Goal: Information Seeking & Learning: Find specific fact

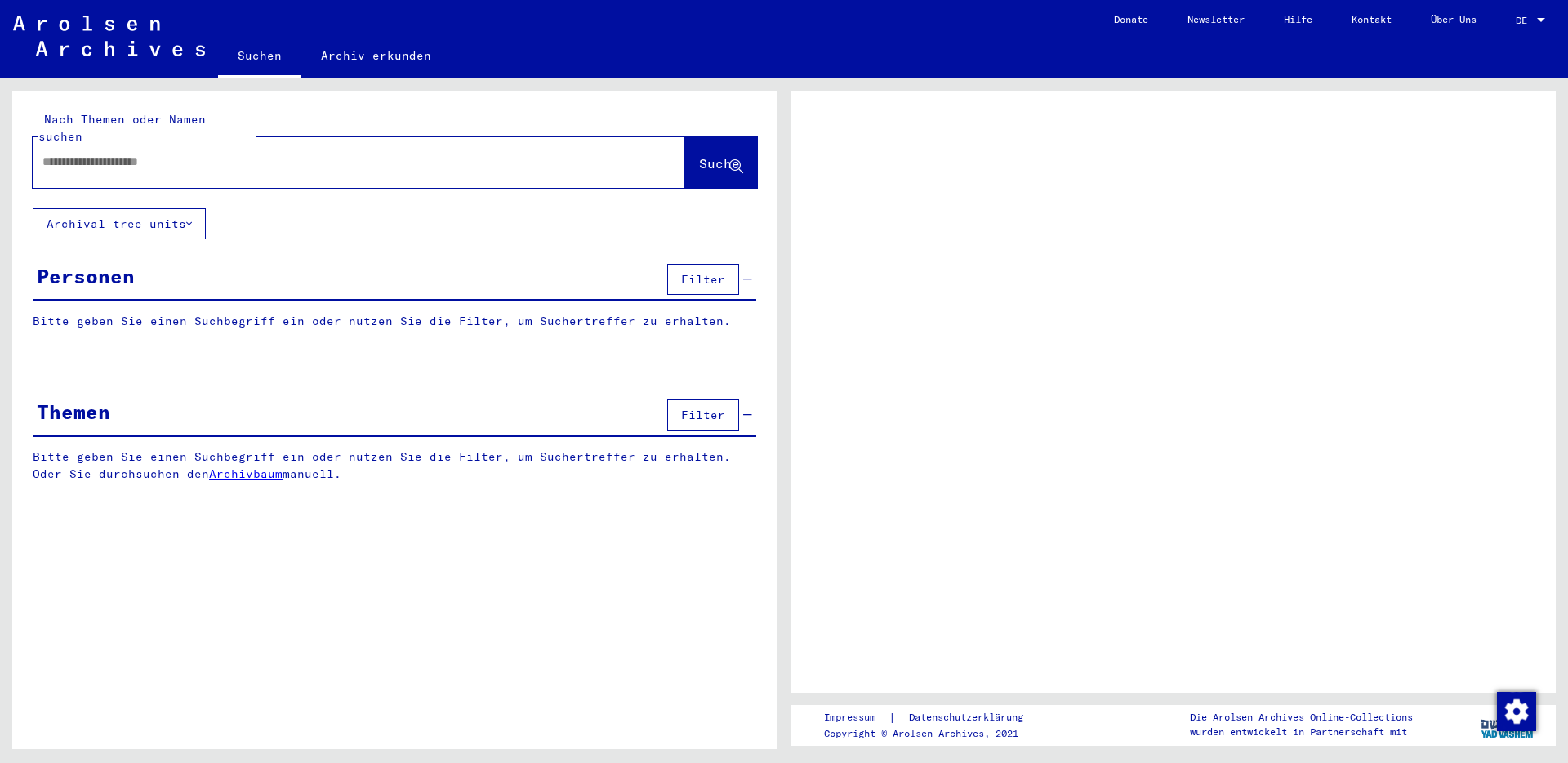
click at [270, 154] on input "text" at bounding box center [343, 162] width 603 height 17
type input "**********"
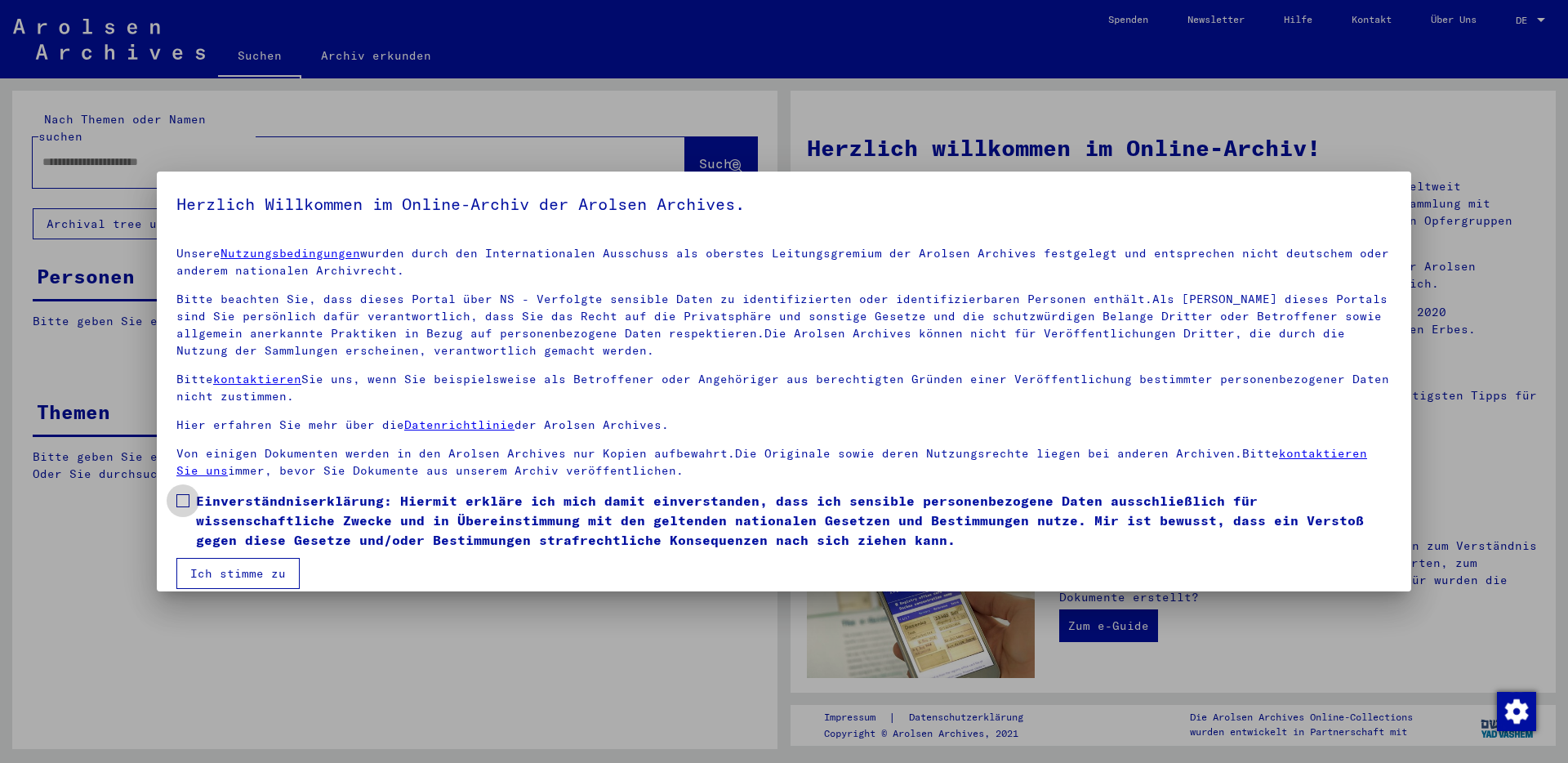
click at [183, 497] on span at bounding box center [183, 501] width 13 height 13
click at [285, 556] on mat-checkbox "Einverständniserklärung: Hiermit erkläre ich mich damit einverstanden, dass ich…" at bounding box center [784, 524] width 1216 height 67
drag, startPoint x: 311, startPoint y: 578, endPoint x: 285, endPoint y: 580, distance: 26.1
click at [308, 578] on mat-dialog-content "Unsere Nutzungsbedingungen wurden durch den Internationalen Ausschuss als obers…" at bounding box center [784, 410] width 1254 height 355
click at [281, 582] on button "Ich stimme zu" at bounding box center [237, 573] width 123 height 31
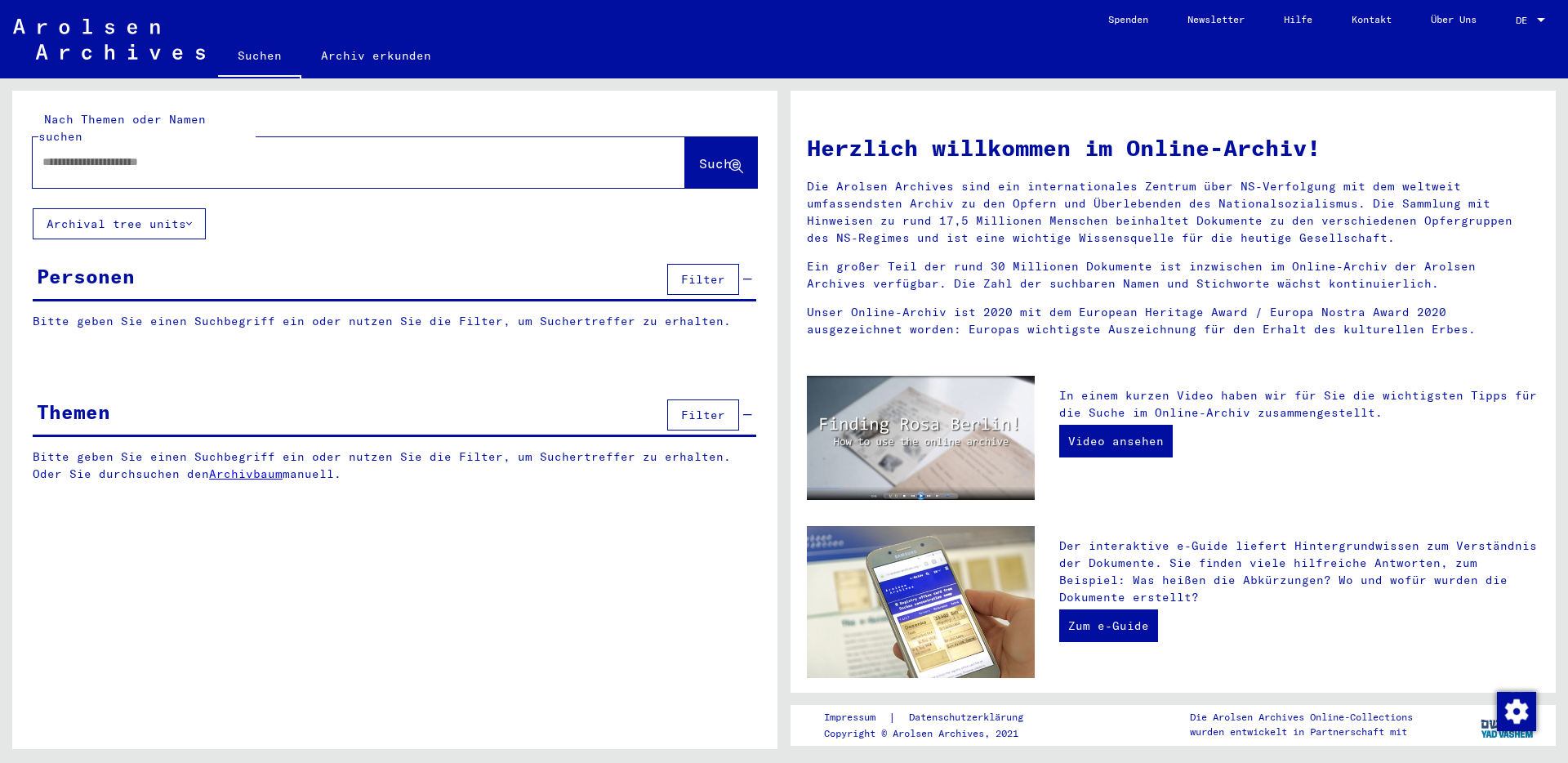
click at [257, 154] on input "text" at bounding box center [339, 162] width 594 height 17
type input "**********"
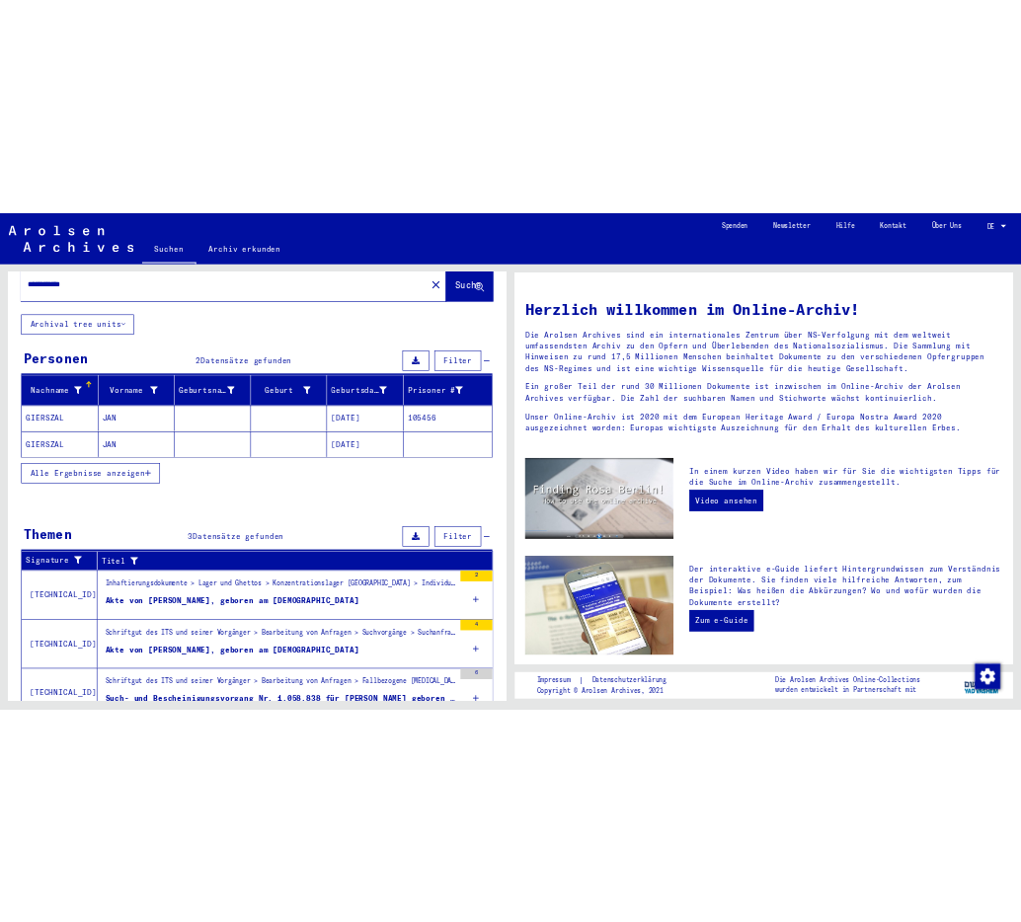
scroll to position [132, 0]
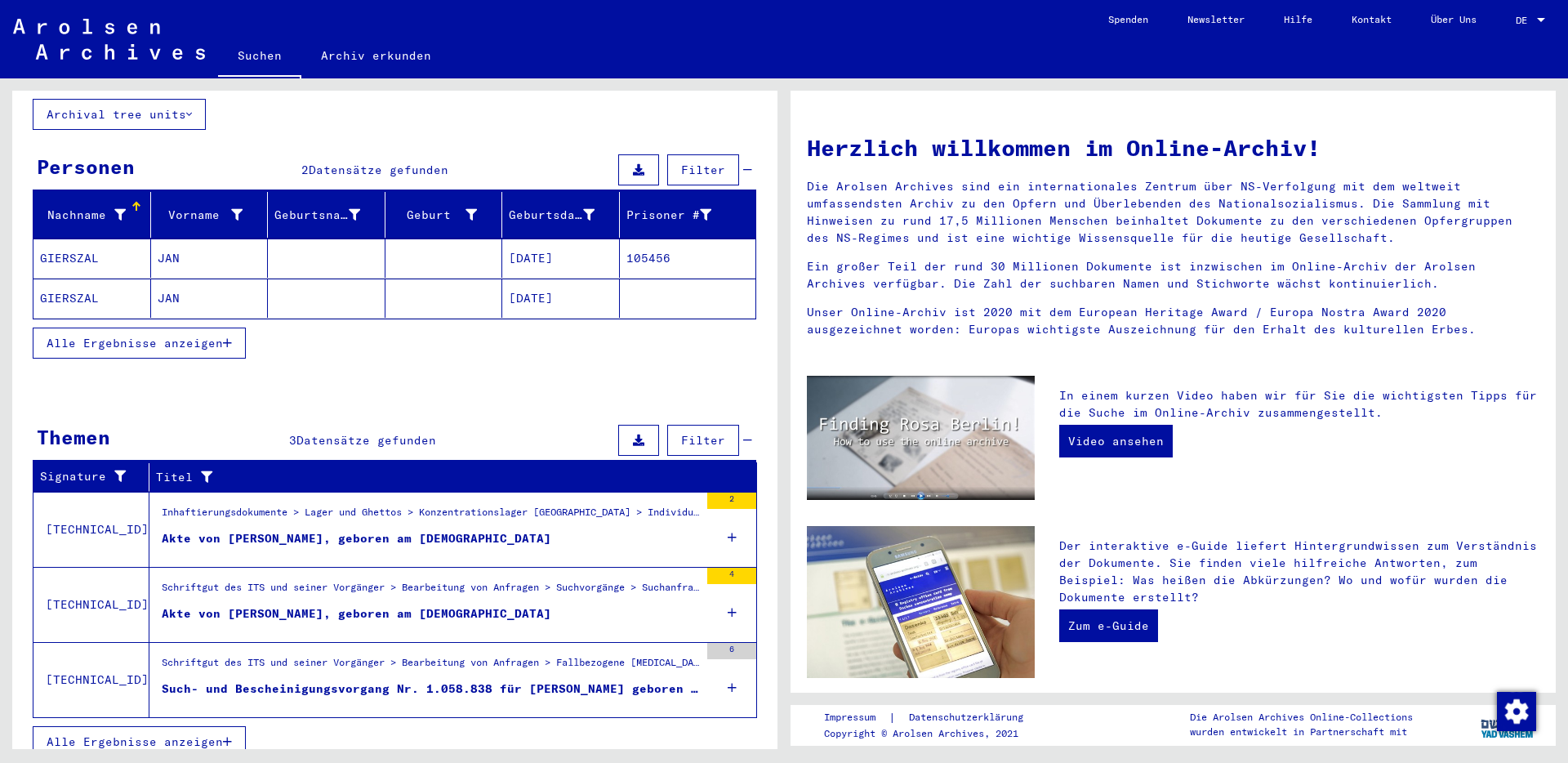
click at [219, 253] on mat-cell "JAN" at bounding box center [210, 257] width 117 height 39
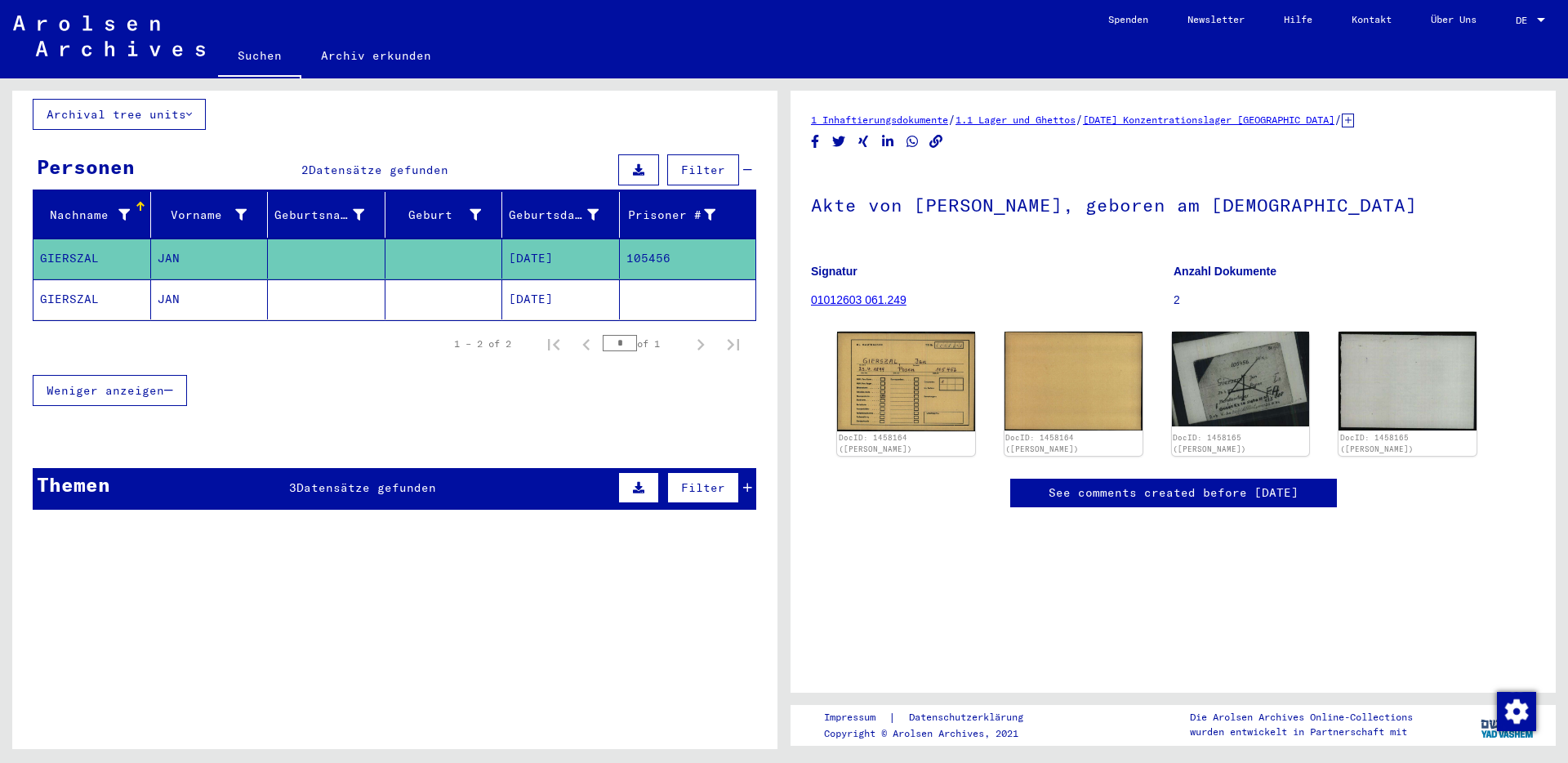
click at [540, 290] on mat-cell "[DATE]" at bounding box center [561, 300] width 117 height 40
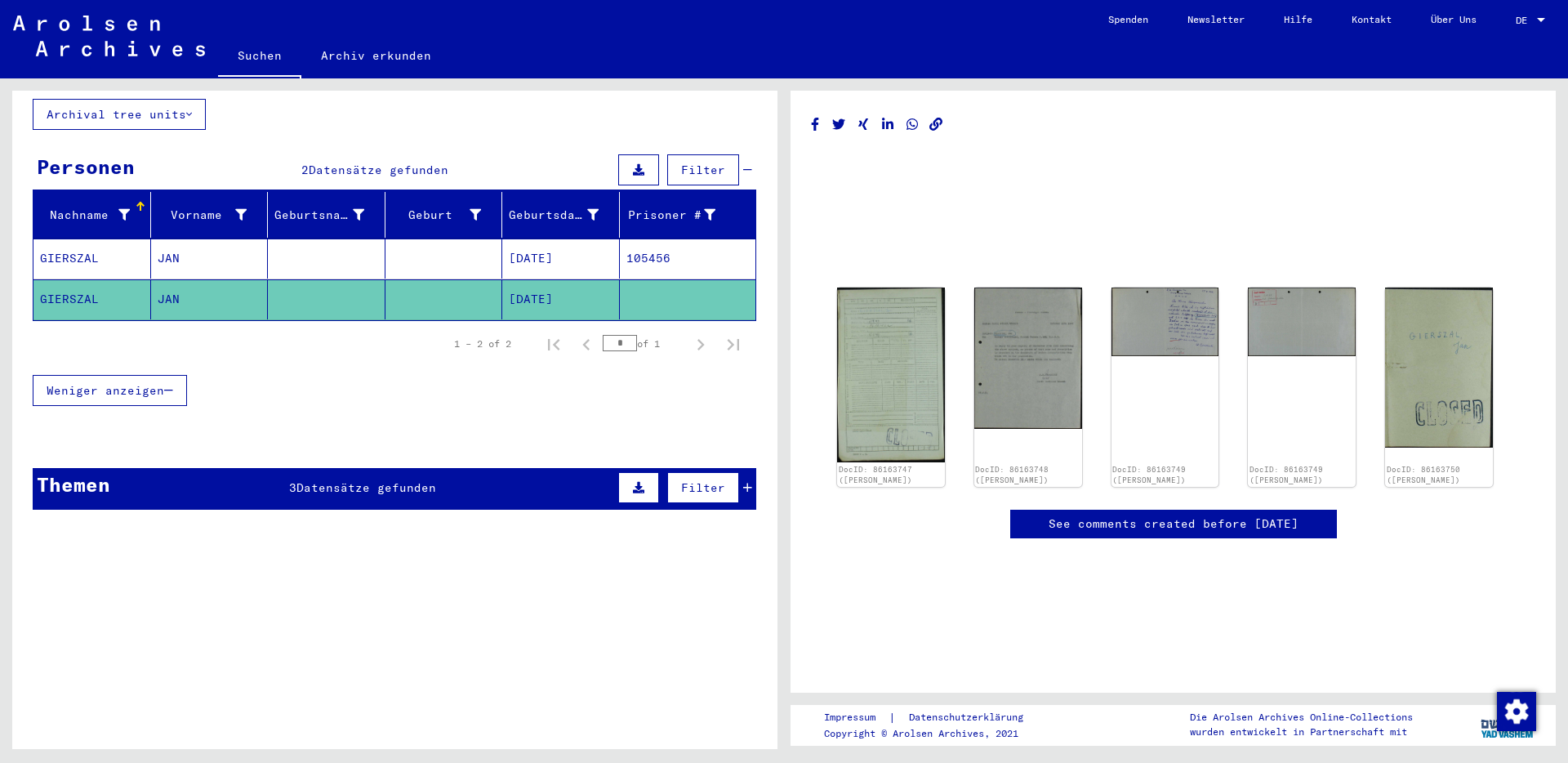
click at [1082, 365] on div "DocID: 86163747 ([PERSON_NAME]) DocID: 86163748 ([PERSON_NAME]) DocID: 86163749…" at bounding box center [1173, 387] width 685 height 213
click at [1053, 378] on img at bounding box center [1029, 357] width 113 height 148
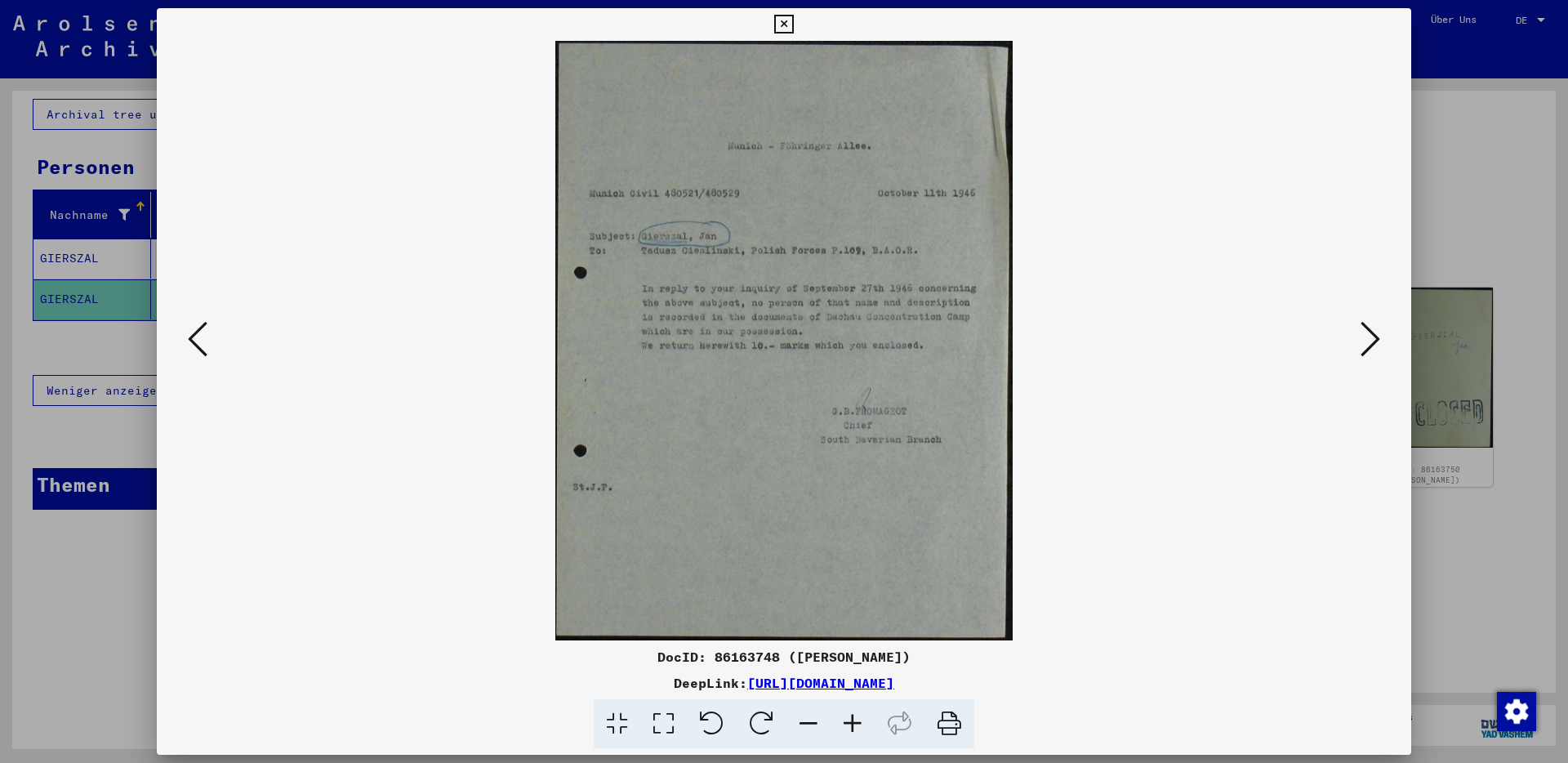
click at [1470, 259] on div at bounding box center [784, 382] width 1568 height 763
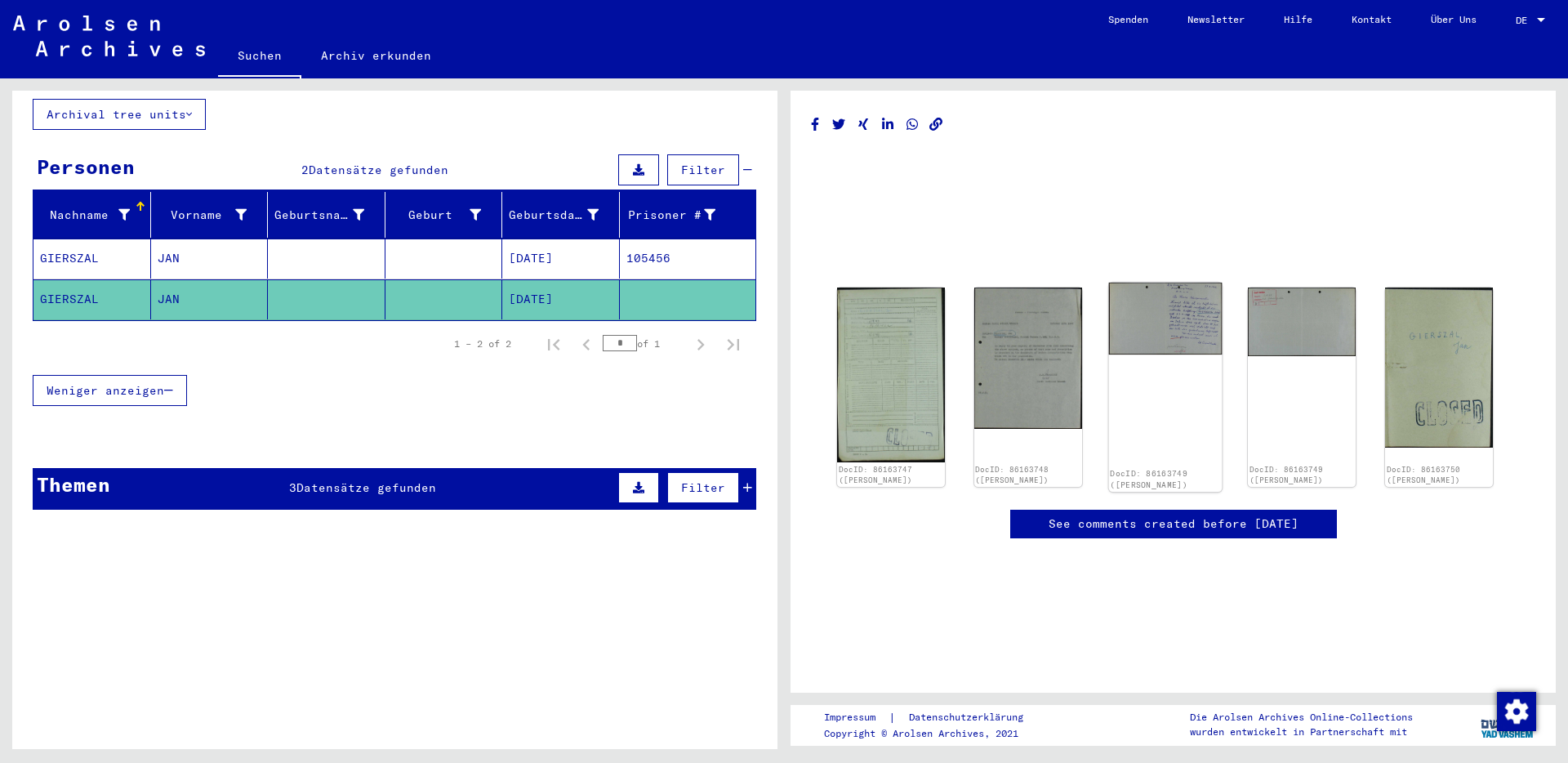
click at [1163, 357] on div "DocID: 86163749 ([PERSON_NAME])" at bounding box center [1164, 387] width 113 height 209
click at [1180, 309] on img at bounding box center [1164, 319] width 113 height 72
